Goal: Complete application form

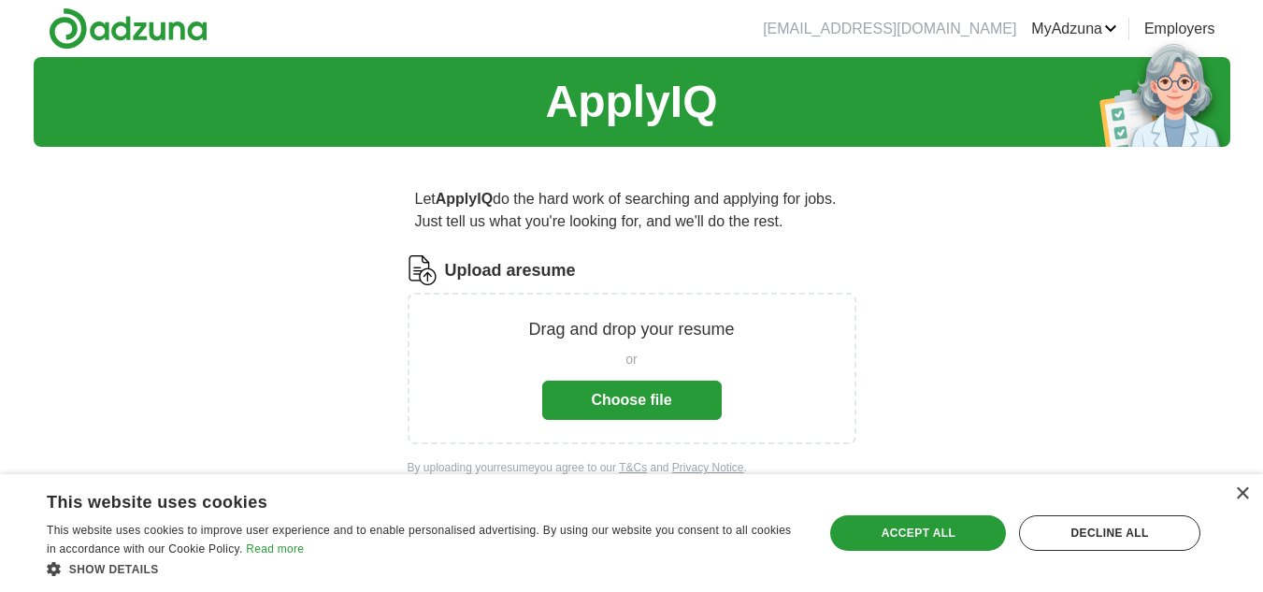
click at [617, 324] on p "Drag and drop your resume" at bounding box center [631, 329] width 206 height 25
click at [610, 387] on button "Choose file" at bounding box center [632, 400] width 180 height 39
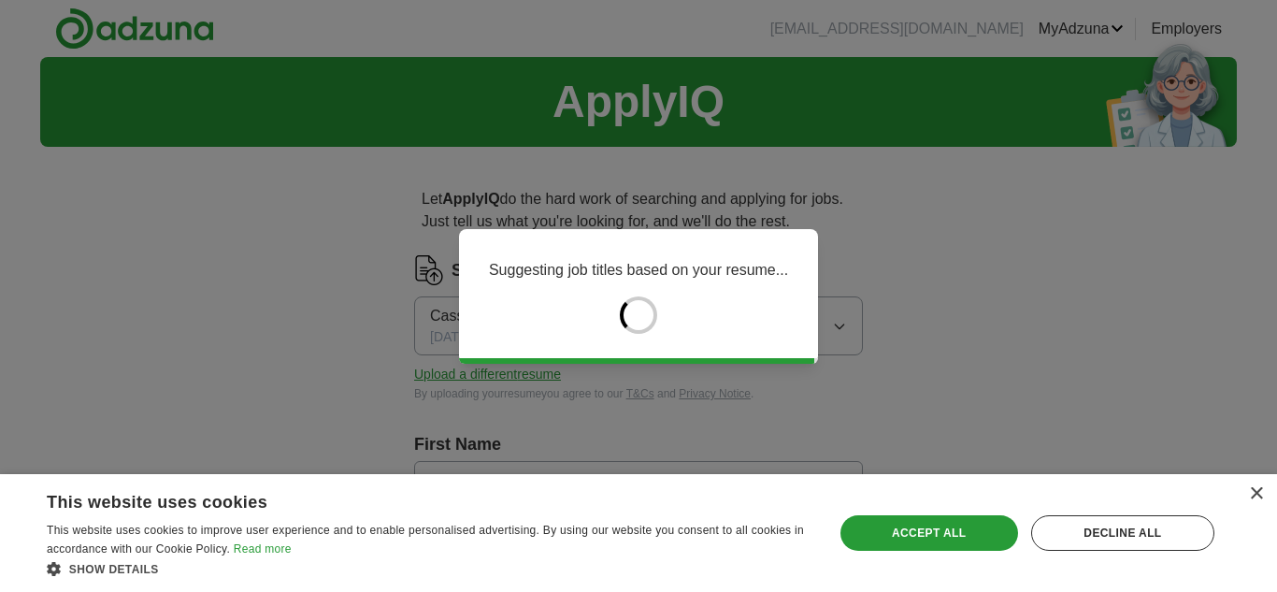
type input "*******"
type input "******"
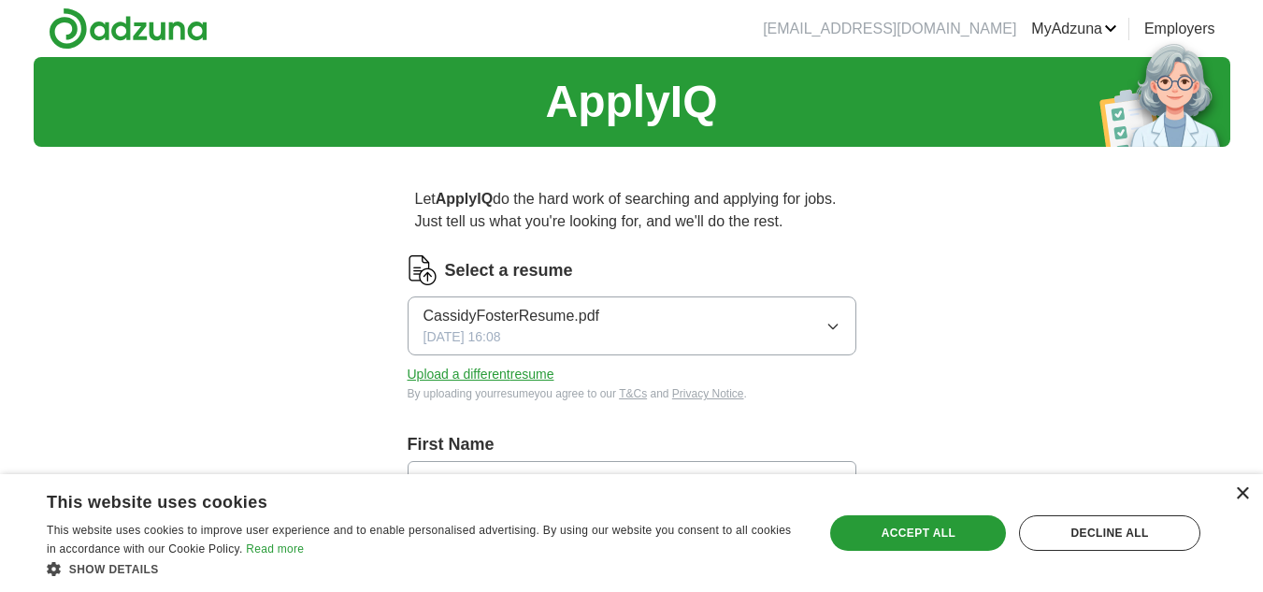
click at [1247, 487] on div "×" at bounding box center [1242, 494] width 14 height 14
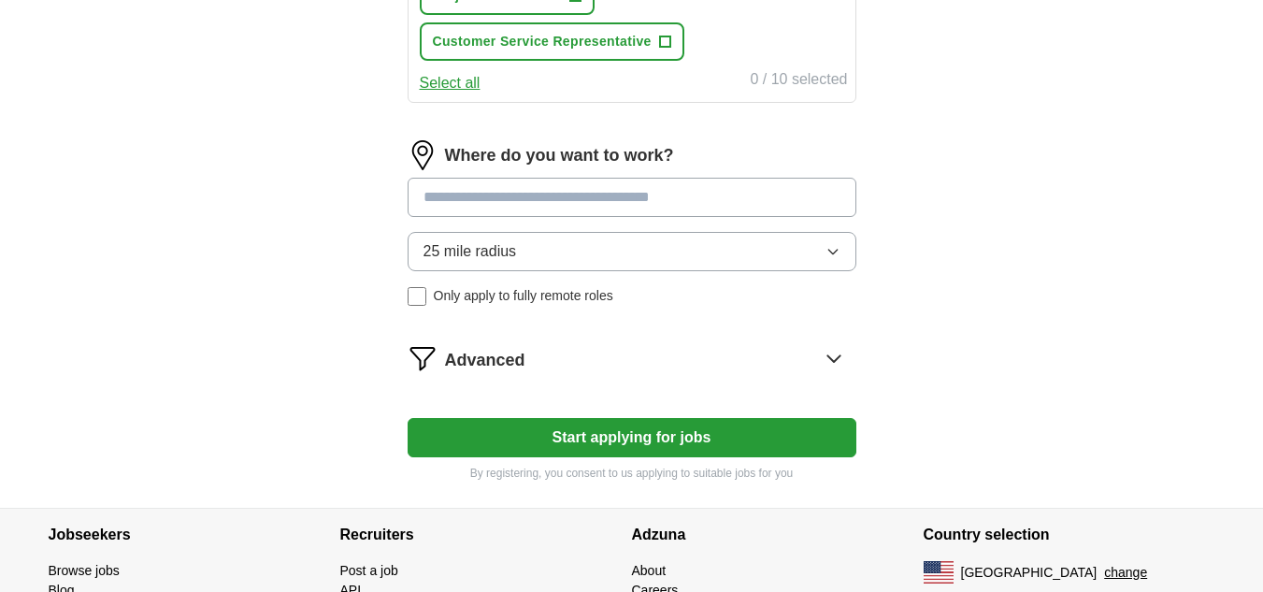
scroll to position [895, 0]
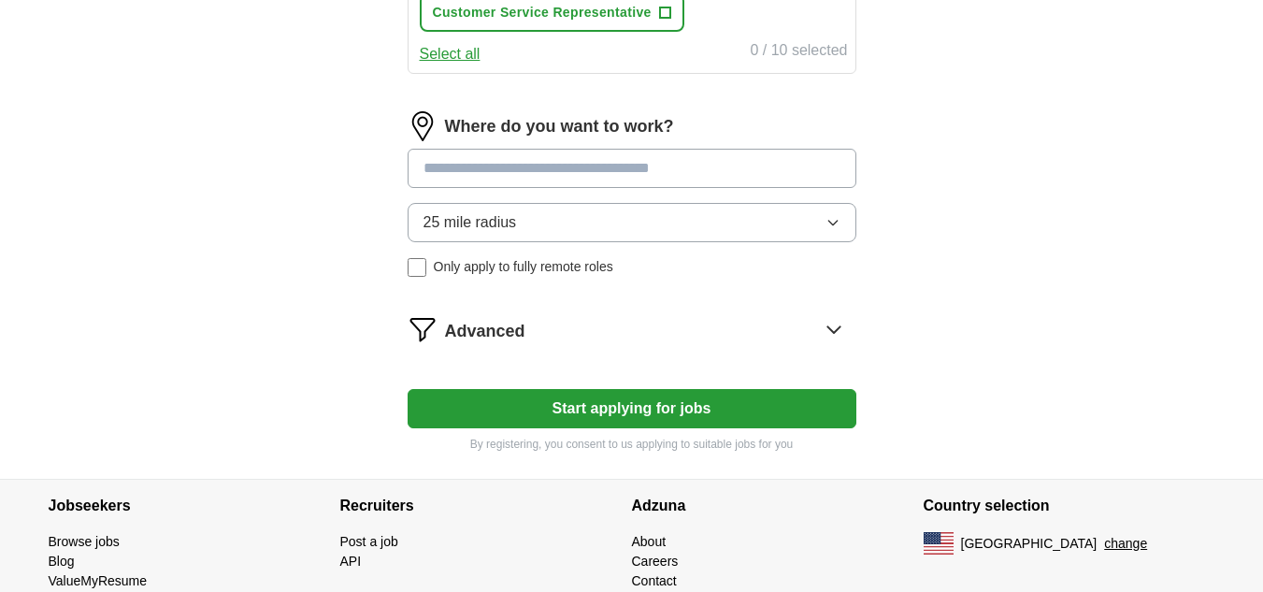
click at [651, 180] on input at bounding box center [632, 168] width 449 height 39
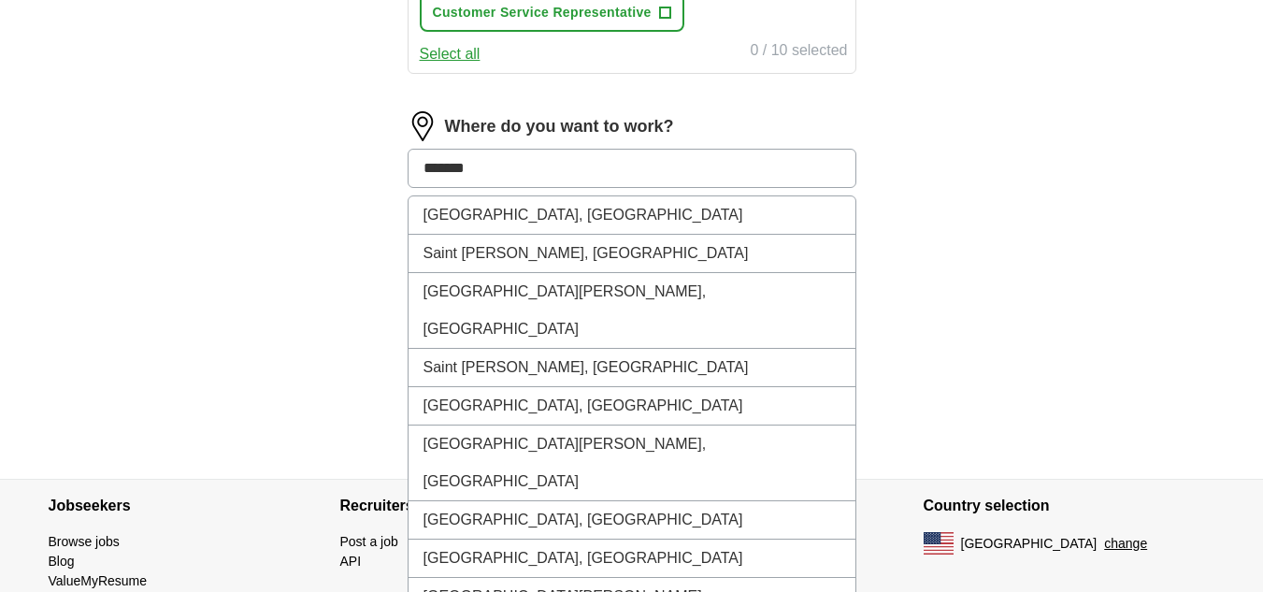
type input "********"
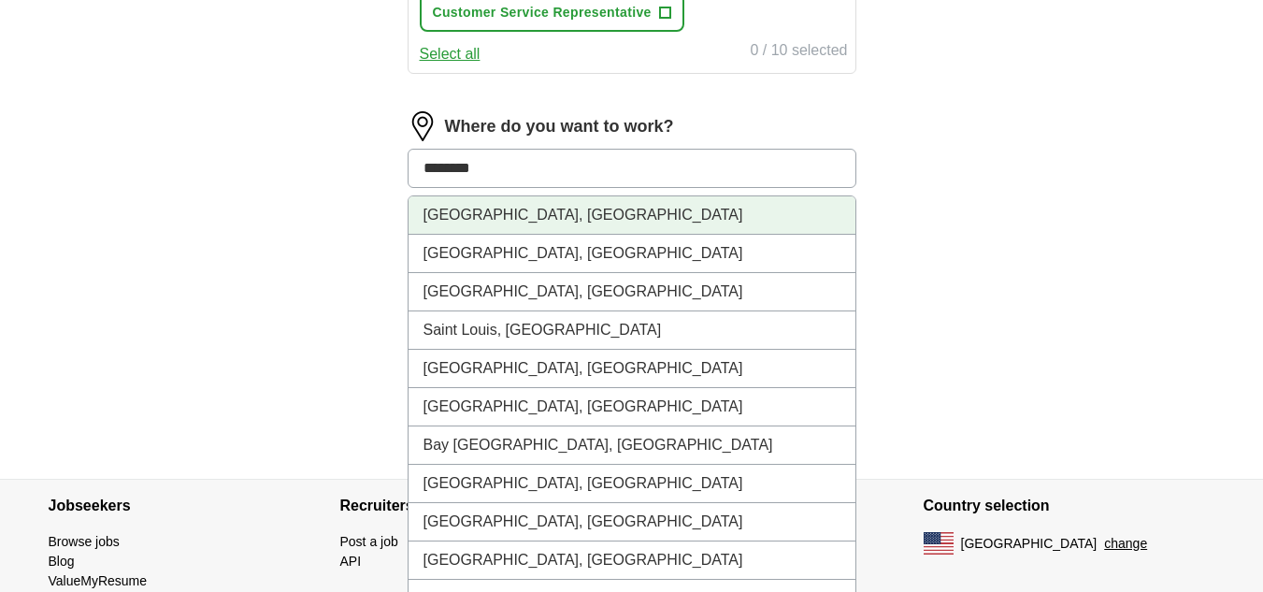
click at [593, 227] on li "[GEOGRAPHIC_DATA], [GEOGRAPHIC_DATA]" at bounding box center [632, 215] width 447 height 38
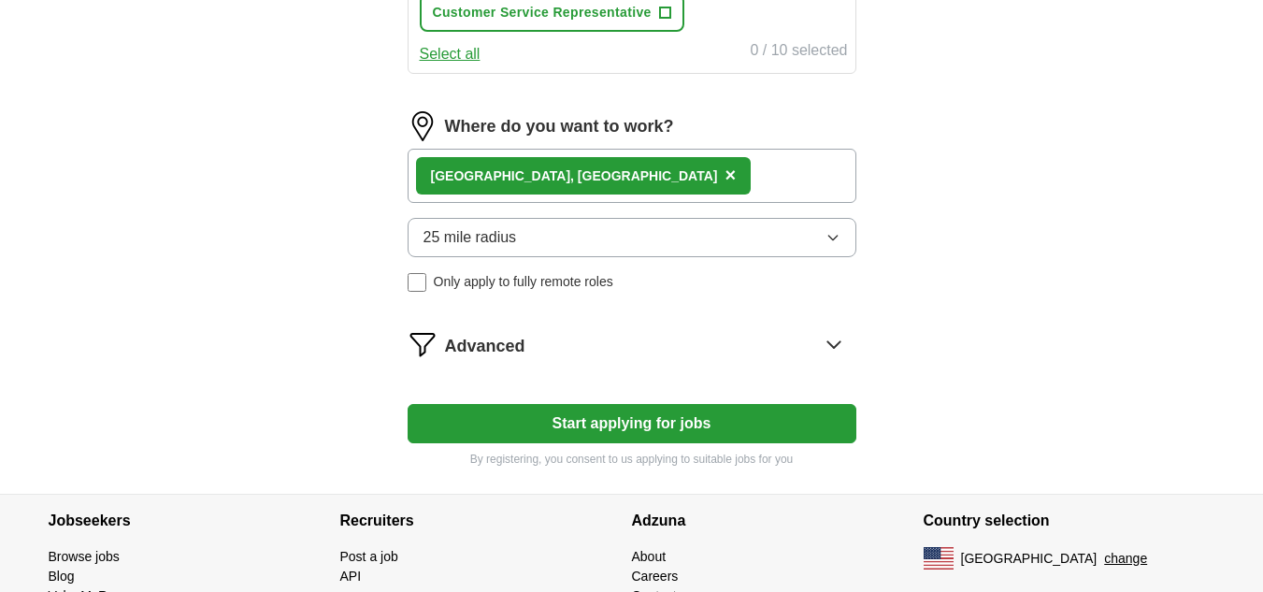
click at [551, 405] on button "Start applying for jobs" at bounding box center [632, 423] width 449 height 39
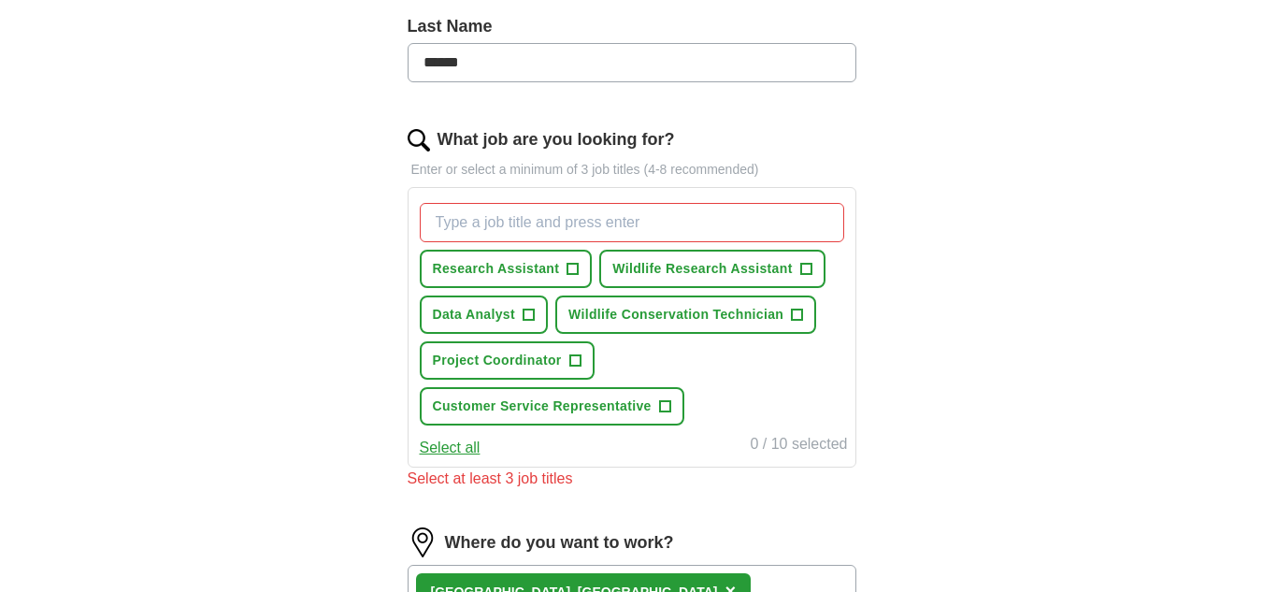
scroll to position [500, 0]
click at [536, 228] on input "What job are you looking for?" at bounding box center [632, 223] width 425 height 39
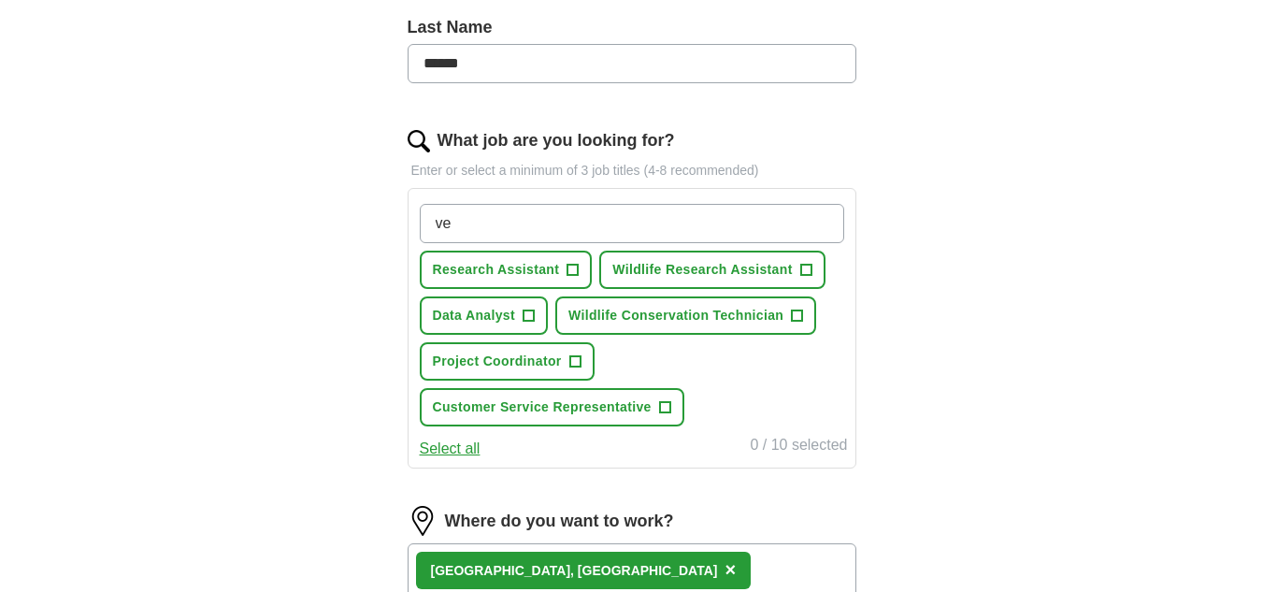
type input "v"
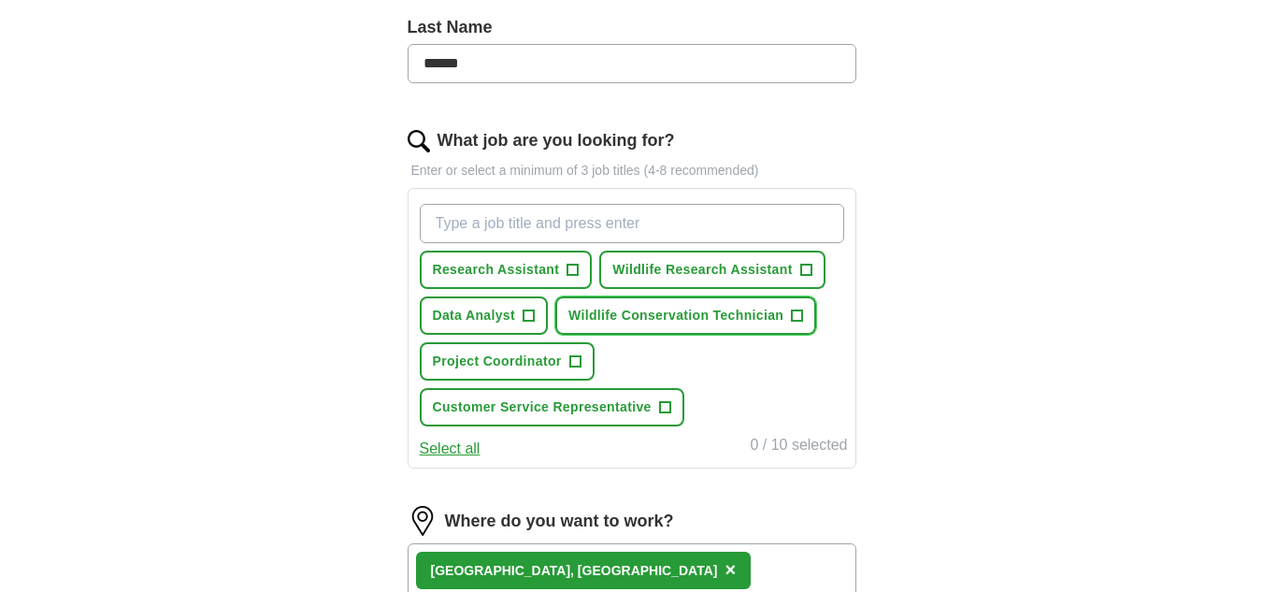
click at [779, 308] on span "Wildlife Conservation Technician" at bounding box center [676, 316] width 215 height 20
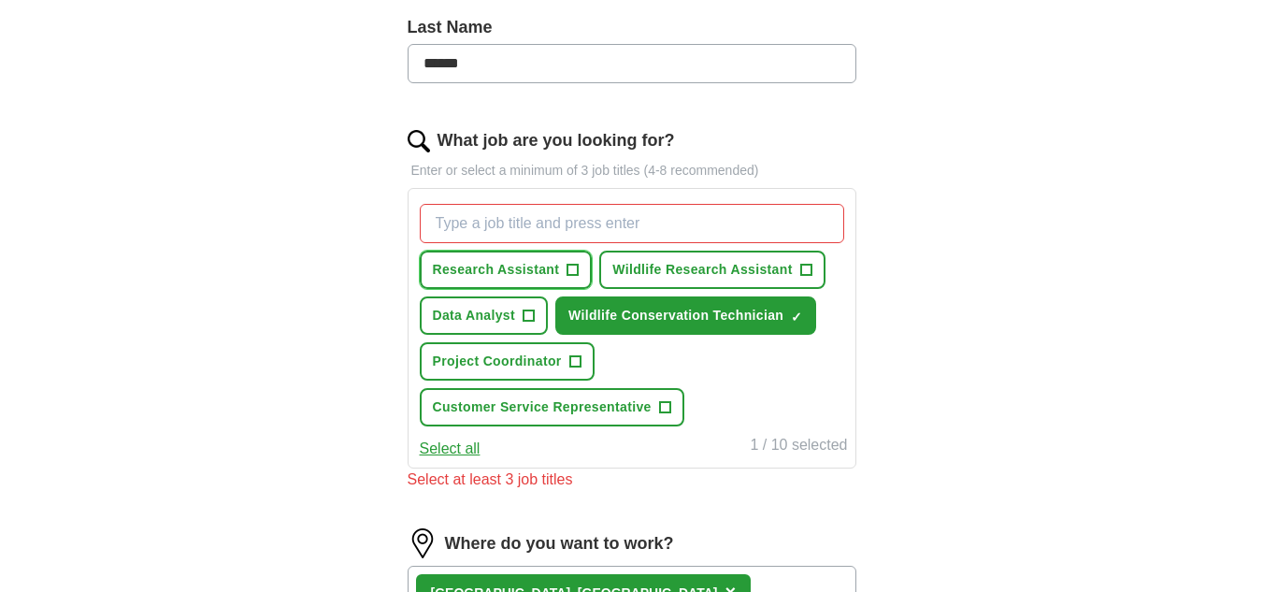
click at [582, 268] on button "Research Assistant +" at bounding box center [506, 270] width 173 height 38
click at [781, 268] on span "Wildlife Research Assistant" at bounding box center [703, 270] width 180 height 20
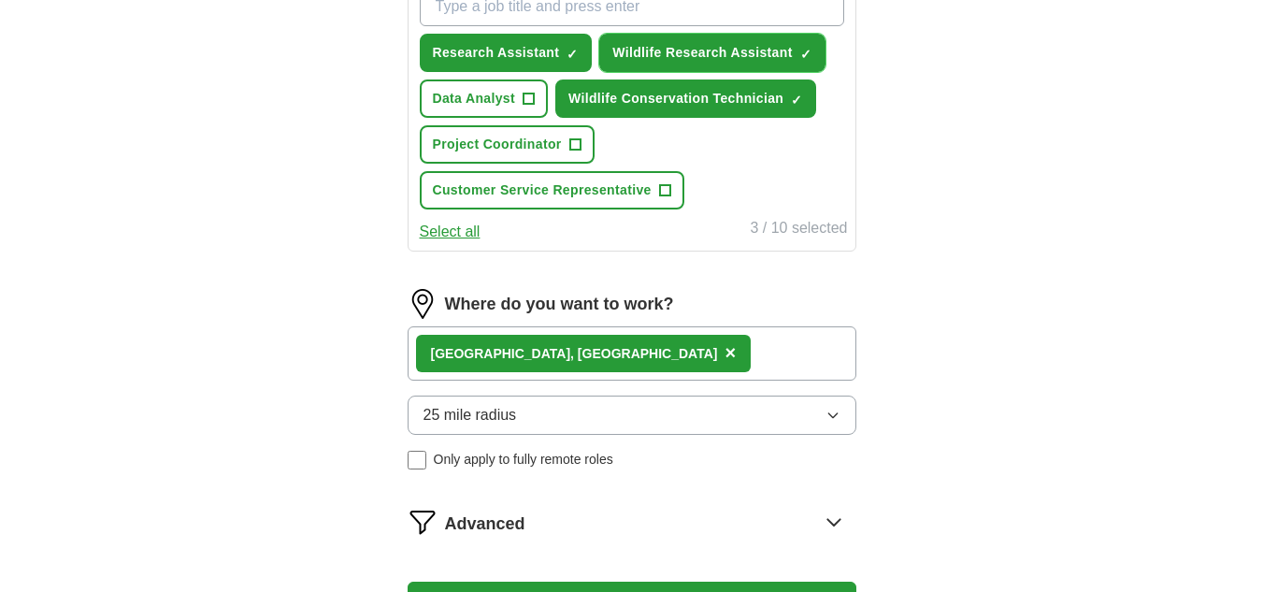
scroll to position [718, 0]
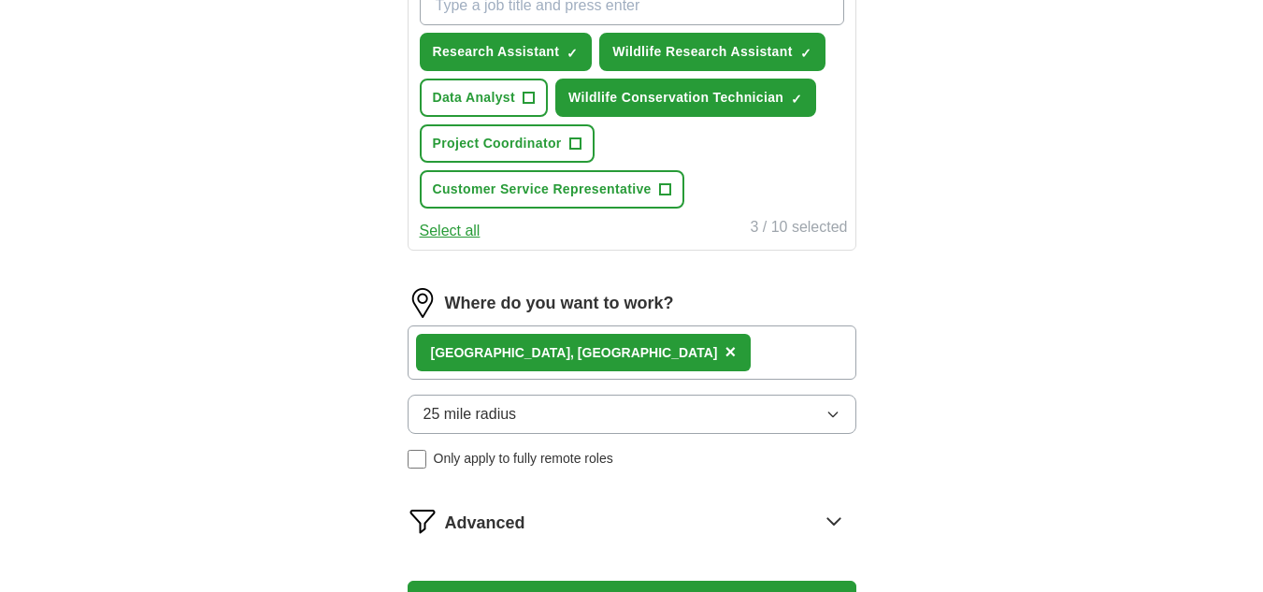
click at [685, 200] on div "Research Assistant ✓ × Wildlife Research Assistant ✓ × Data Analyst + Wildlife …" at bounding box center [632, 97] width 432 height 238
click at [664, 190] on span "+" at bounding box center [664, 189] width 11 height 15
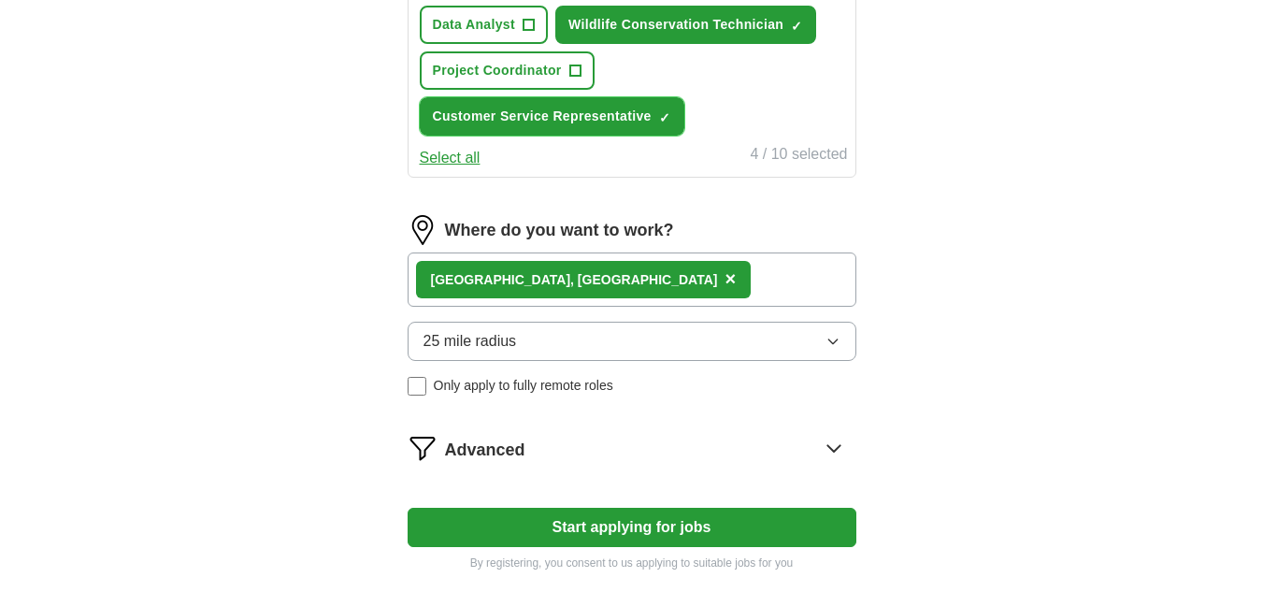
scroll to position [799, 0]
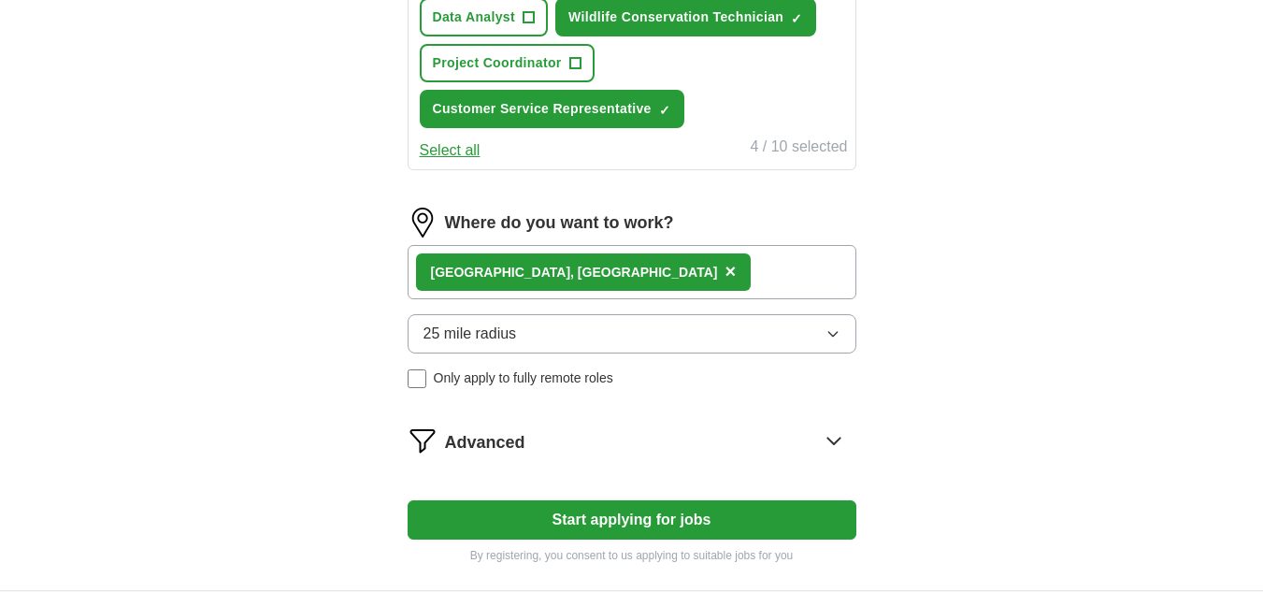
click at [682, 526] on button "Start applying for jobs" at bounding box center [632, 519] width 449 height 39
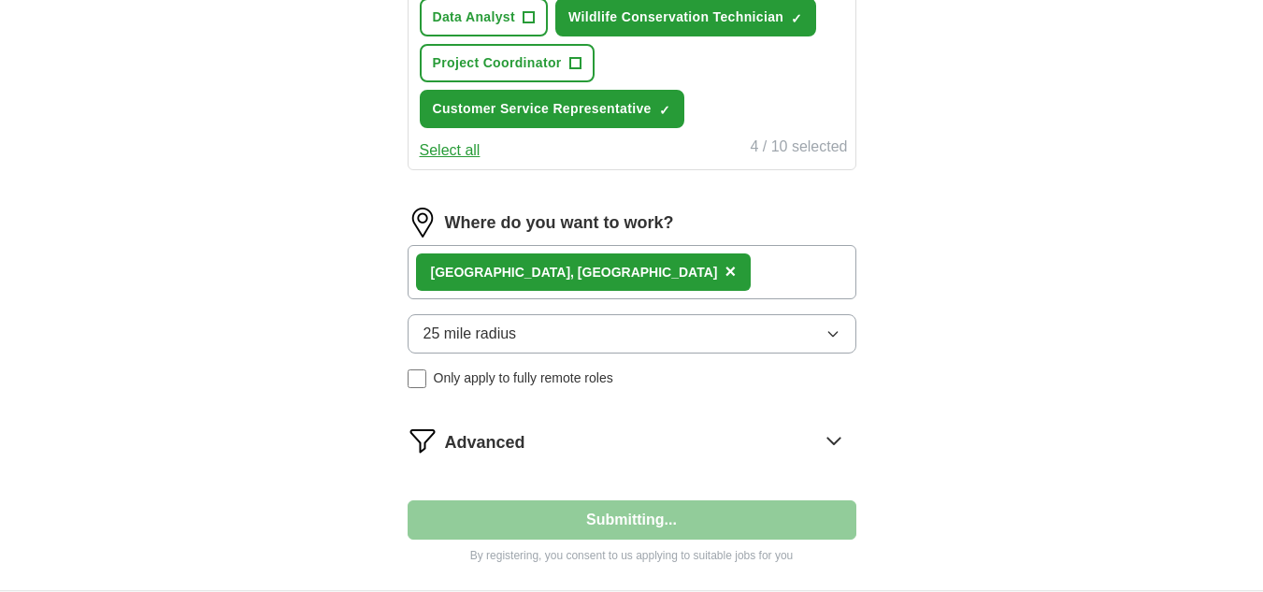
select select "**"
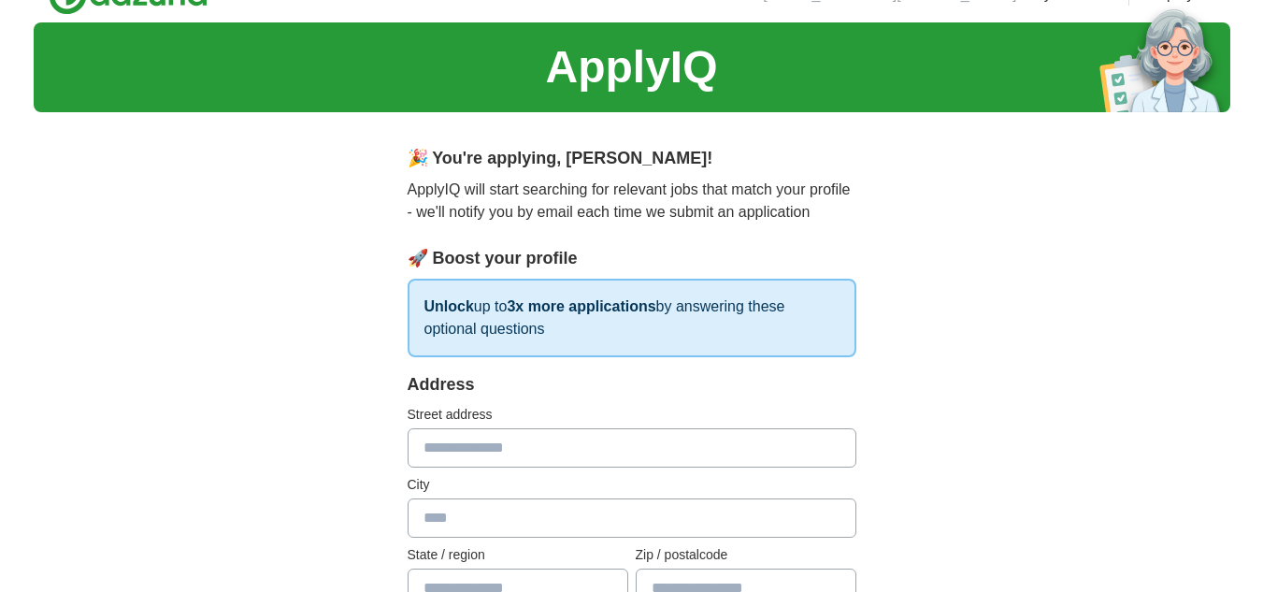
scroll to position [0, 0]
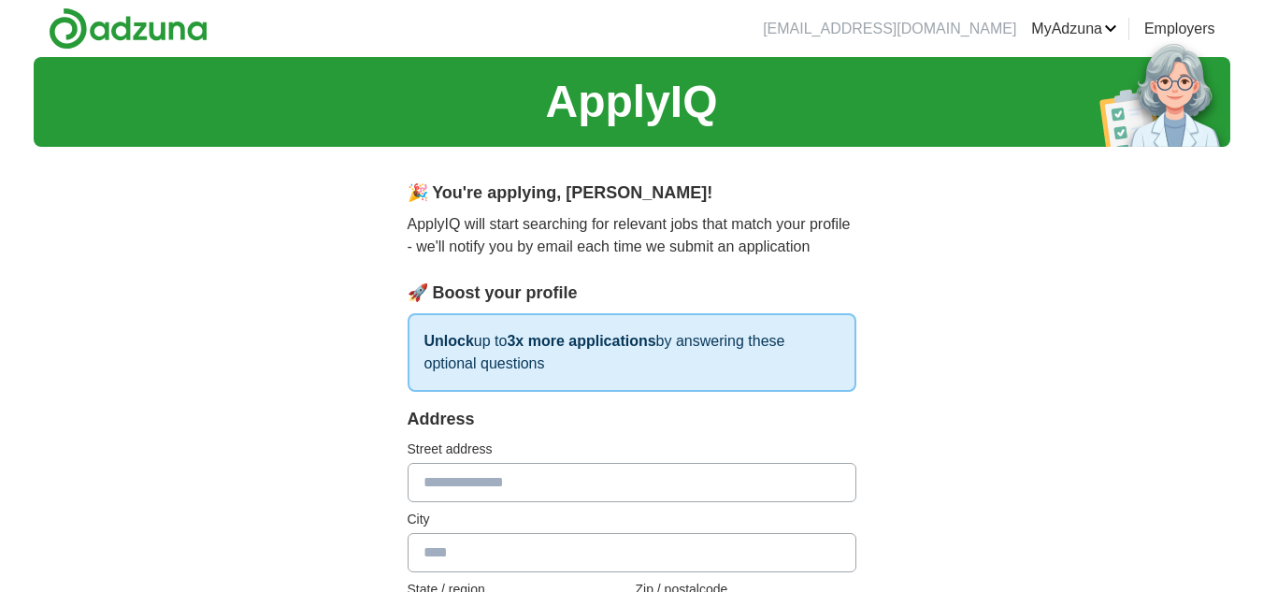
click at [611, 492] on input "text" at bounding box center [632, 482] width 449 height 39
